Goal: Task Accomplishment & Management: Use online tool/utility

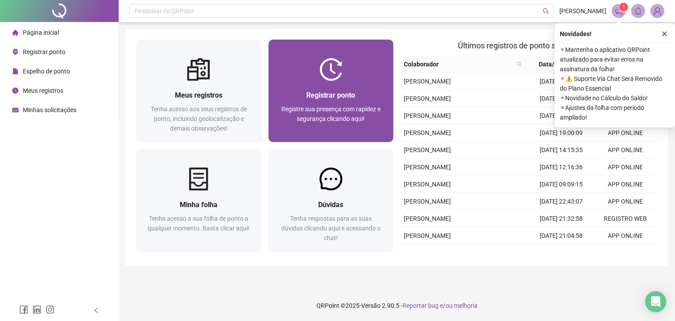
click at [336, 79] on img at bounding box center [331, 69] width 23 height 23
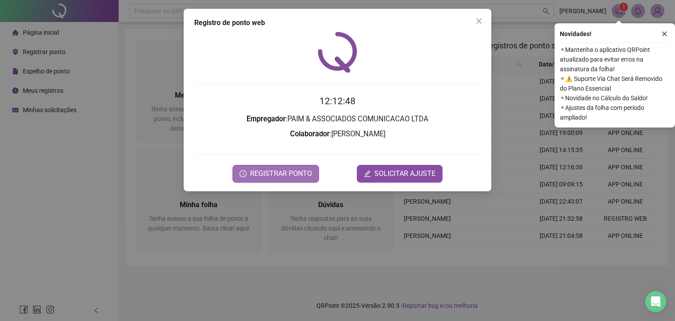
click at [299, 169] on span "REGISTRAR PONTO" at bounding box center [281, 173] width 62 height 11
